Goal: Task Accomplishment & Management: Complete application form

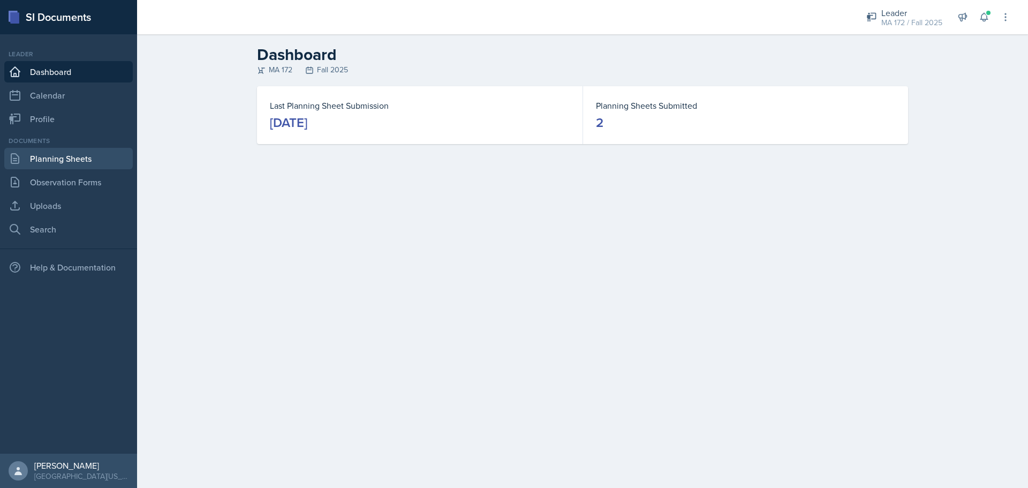
click at [82, 161] on link "Planning Sheets" at bounding box center [68, 158] width 129 height 21
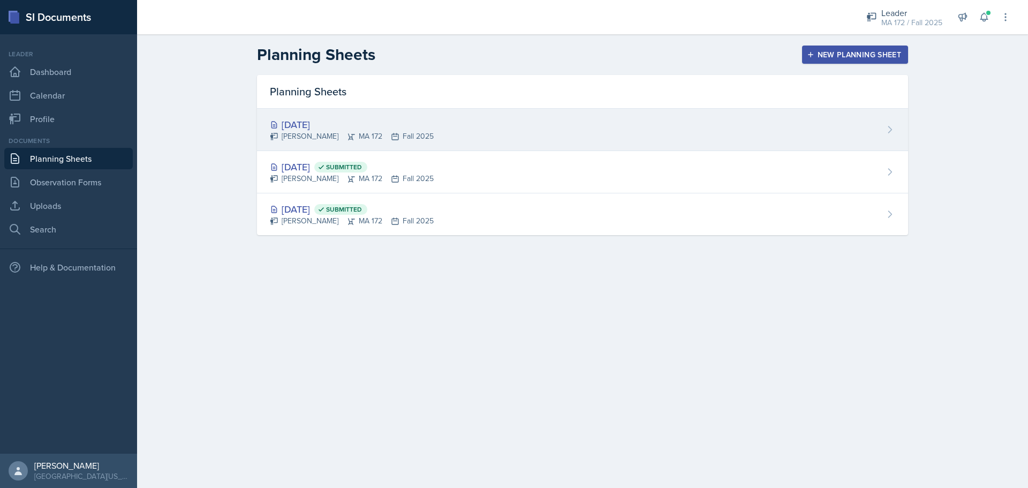
click at [329, 142] on div "[DATE] Sierra Harley MA 172 Fall 2025" at bounding box center [582, 130] width 651 height 42
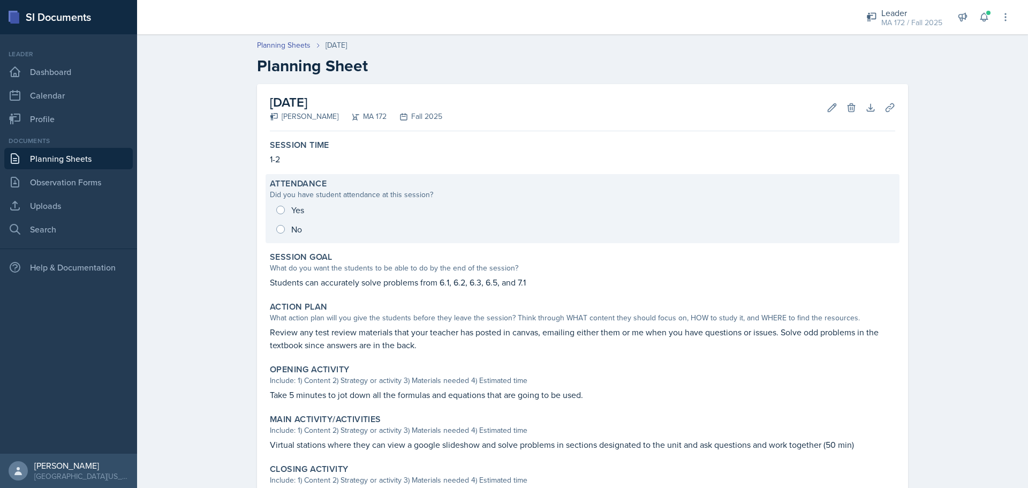
click at [279, 208] on div "Yes No" at bounding box center [582, 219] width 625 height 39
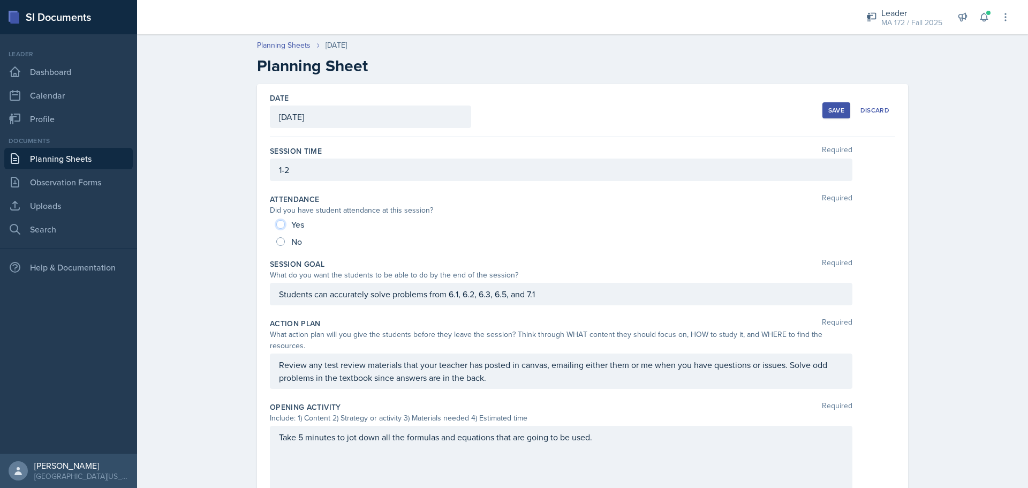
click at [280, 225] on input "Yes" at bounding box center [280, 224] width 9 height 9
radio input "true"
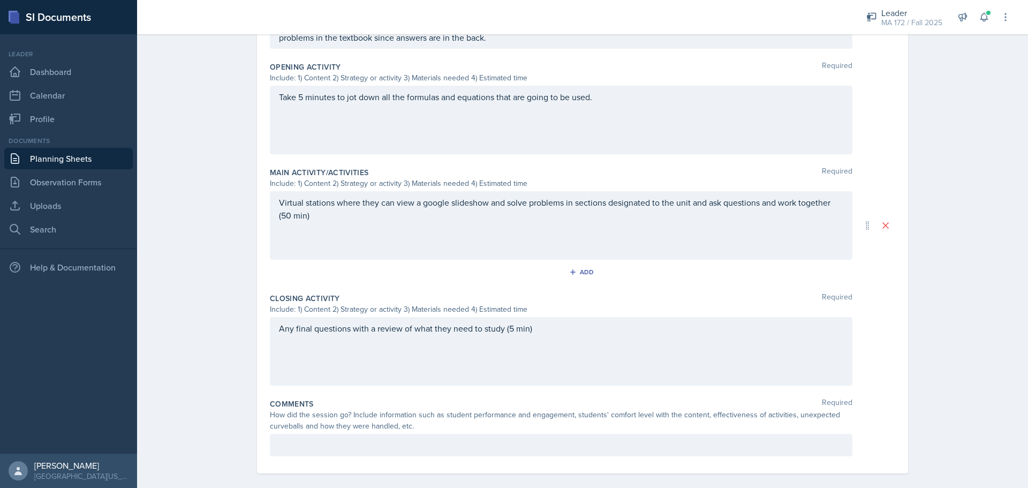
scroll to position [359, 0]
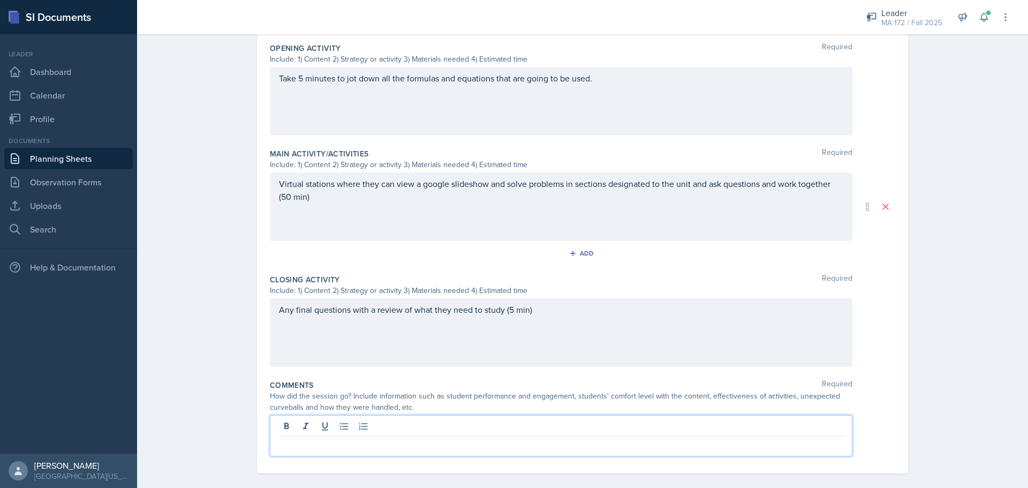
click at [331, 439] on p at bounding box center [561, 445] width 564 height 13
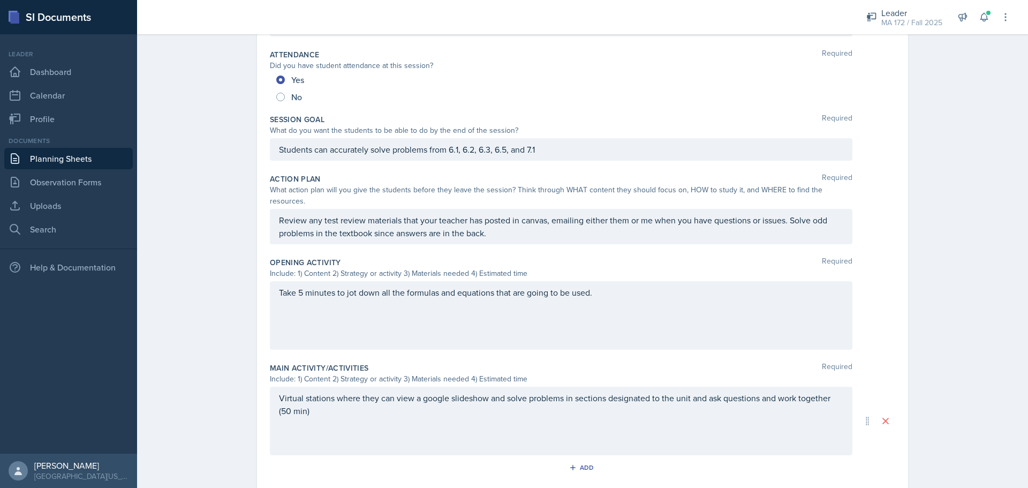
scroll to position [0, 0]
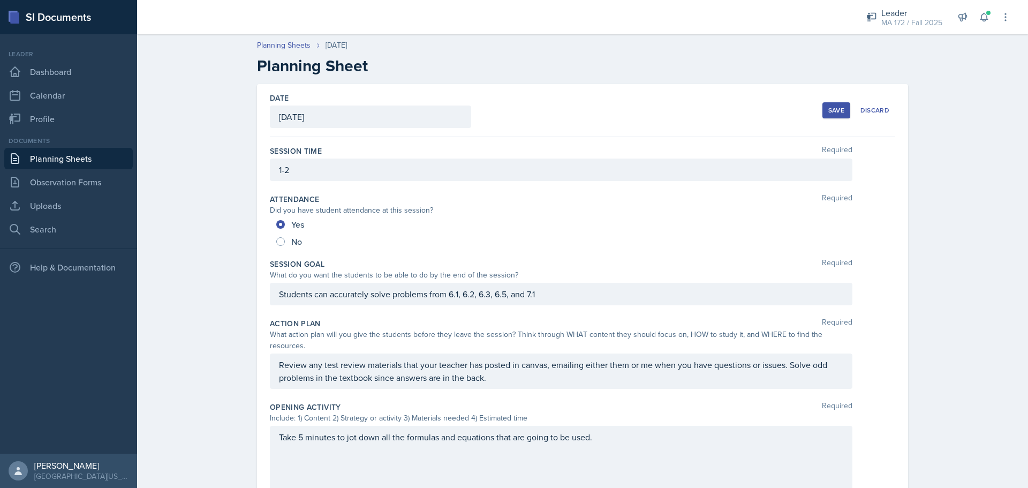
click at [828, 113] on div "Save" at bounding box center [836, 110] width 16 height 9
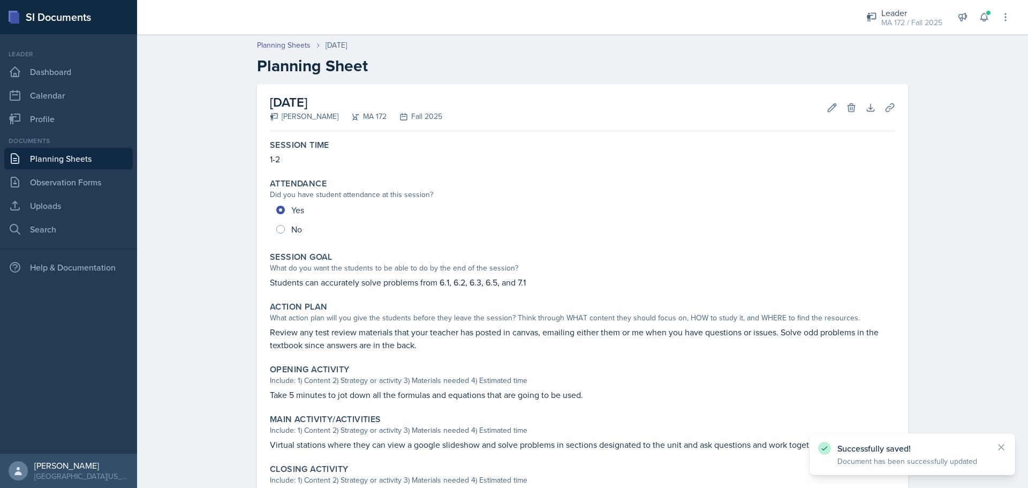
click at [100, 153] on link "Planning Sheets" at bounding box center [68, 158] width 129 height 21
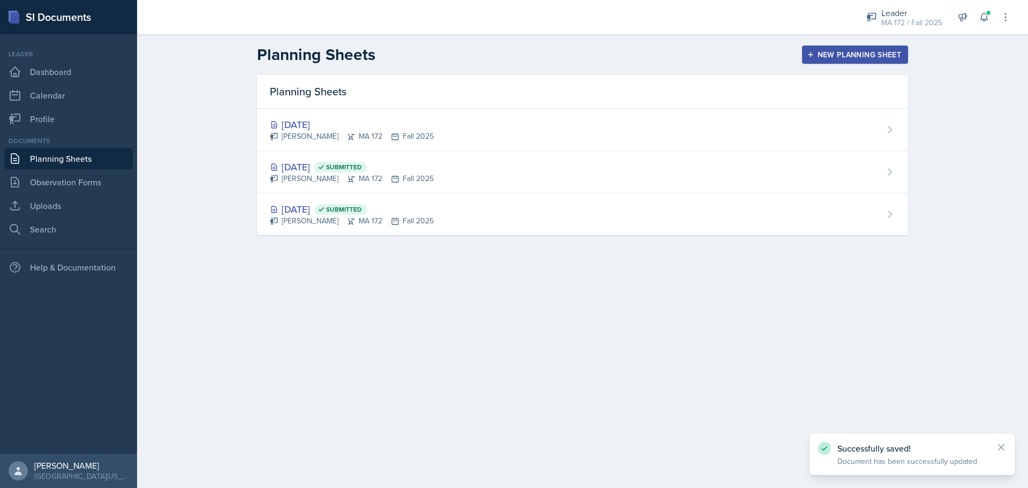
click at [863, 55] on div "New Planning Sheet" at bounding box center [855, 54] width 92 height 9
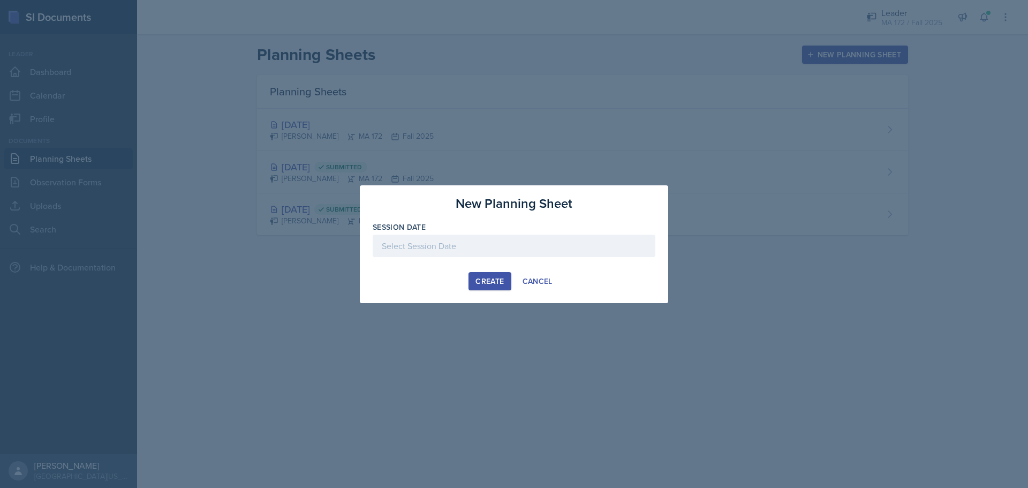
click at [386, 243] on div at bounding box center [514, 246] width 283 height 22
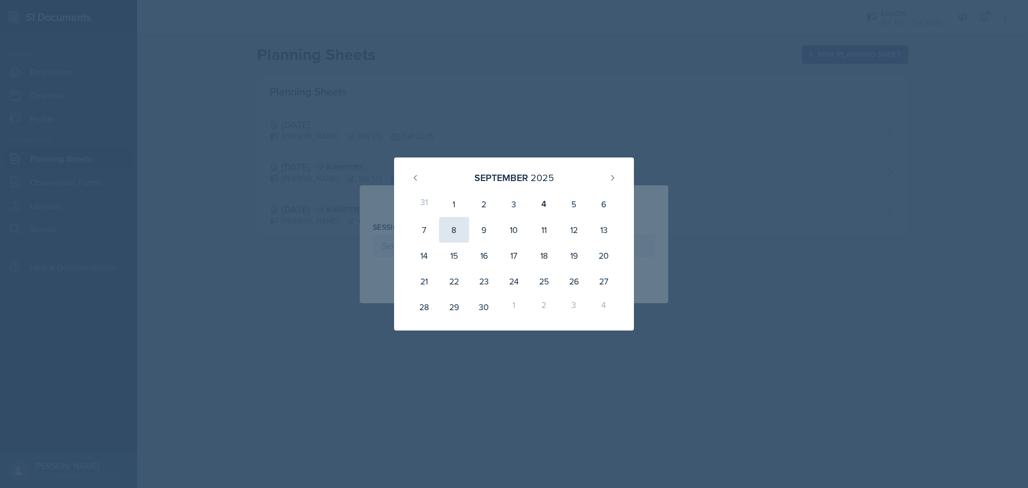
click at [454, 239] on div "8" at bounding box center [454, 230] width 30 height 26
type input "[DATE]"
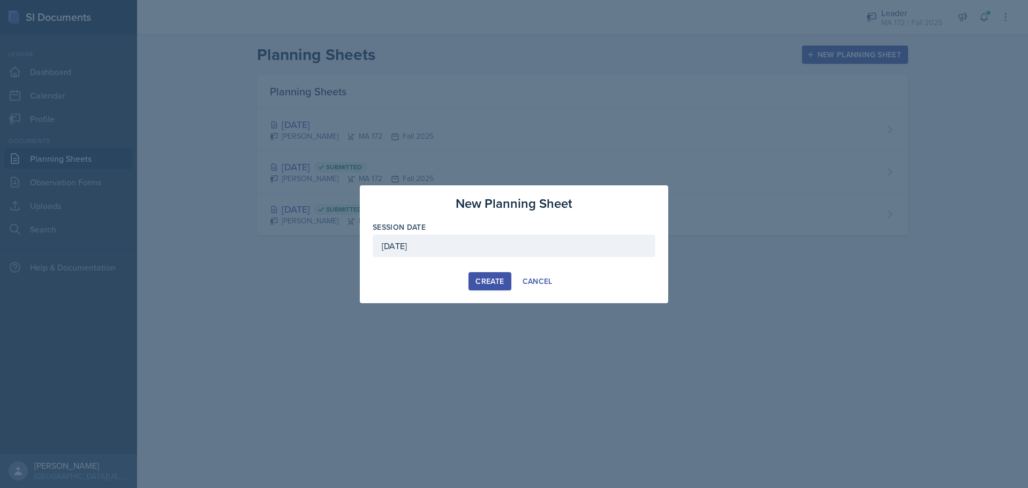
click at [500, 281] on div "Create" at bounding box center [490, 281] width 28 height 9
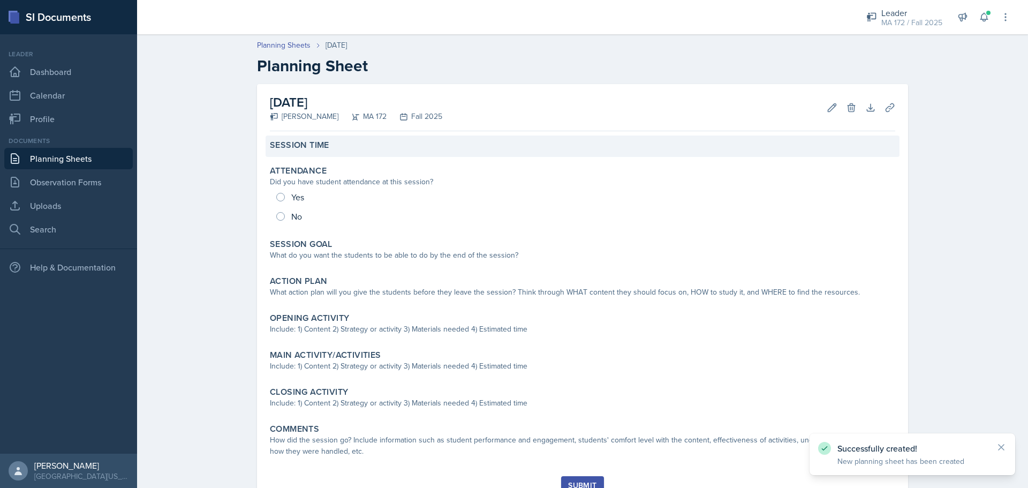
click at [324, 148] on label "Session Time" at bounding box center [299, 145] width 59 height 11
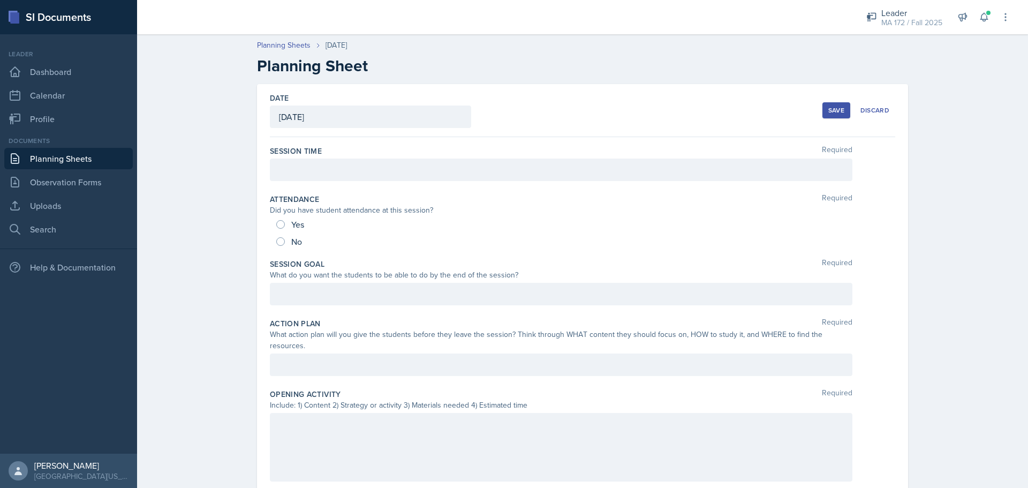
click at [334, 177] on div at bounding box center [561, 170] width 583 height 22
